Goal: Transaction & Acquisition: Obtain resource

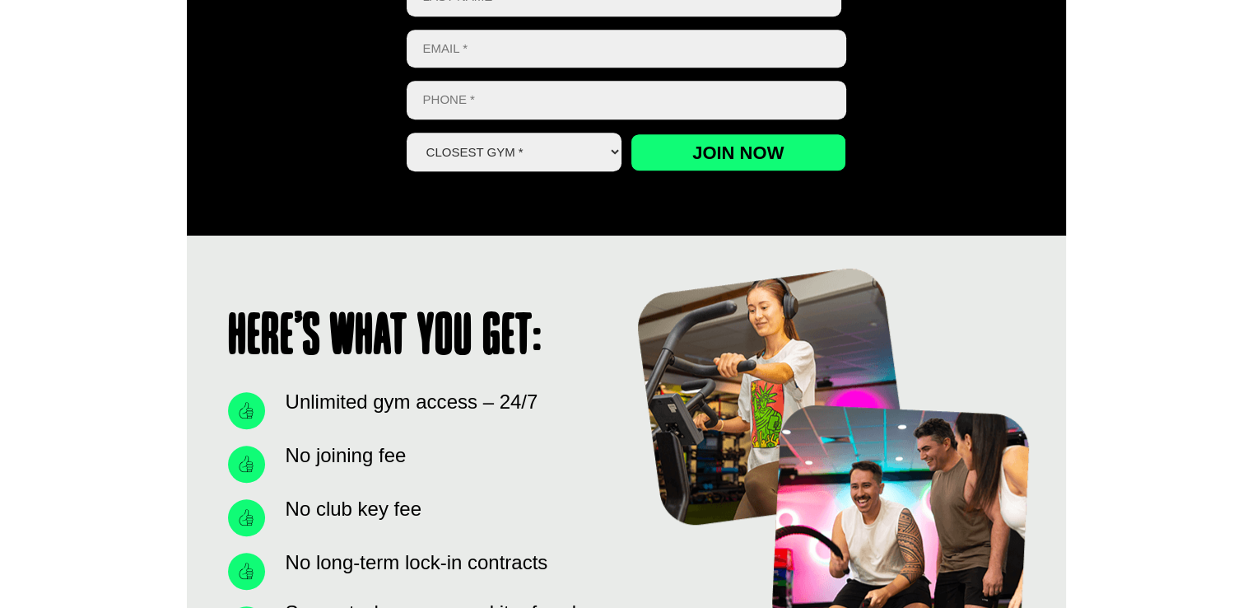
scroll to position [1153, 0]
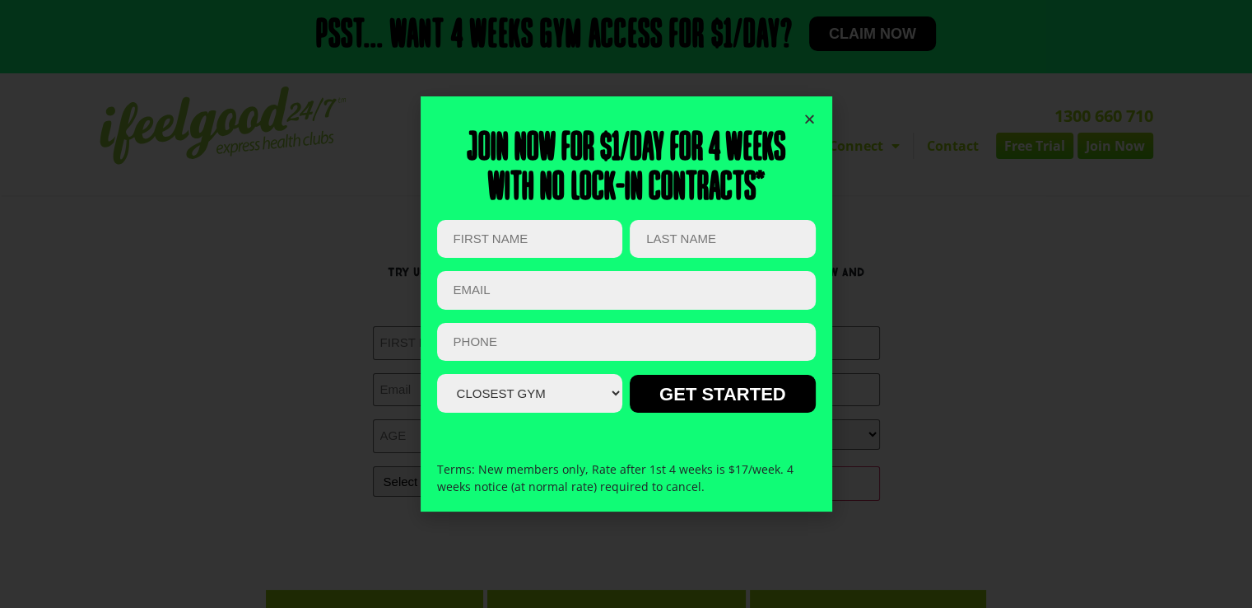
click at [810, 119] on icon "Close" at bounding box center [810, 119] width 12 height 12
